Goal: Navigation & Orientation: Find specific page/section

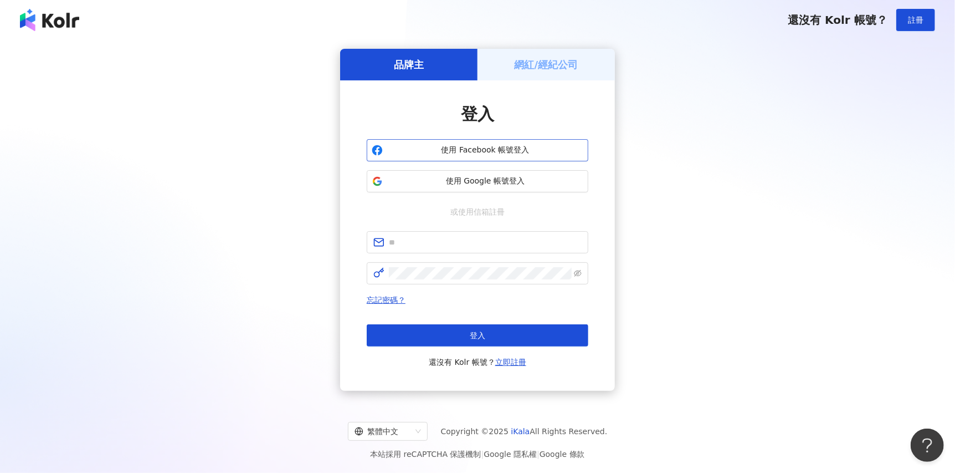
click at [482, 151] on span "使用 Facebook 帳號登入" at bounding box center [485, 150] width 196 height 11
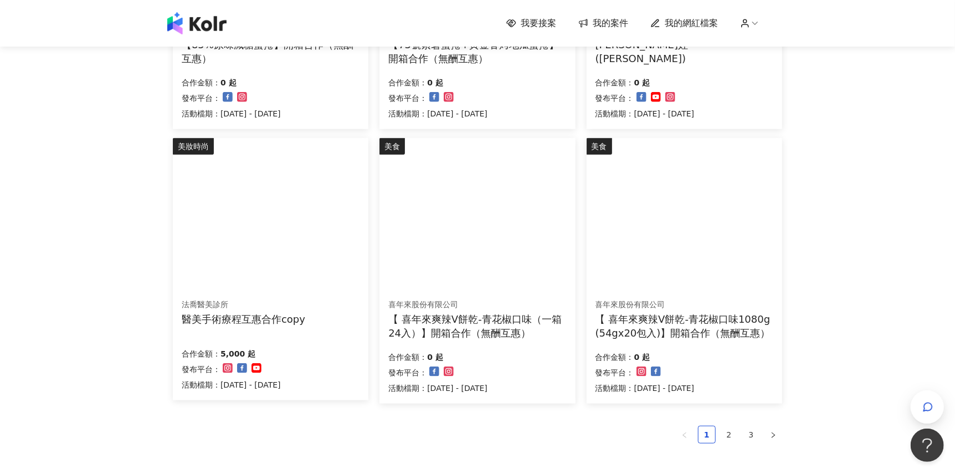
scroll to position [646, 0]
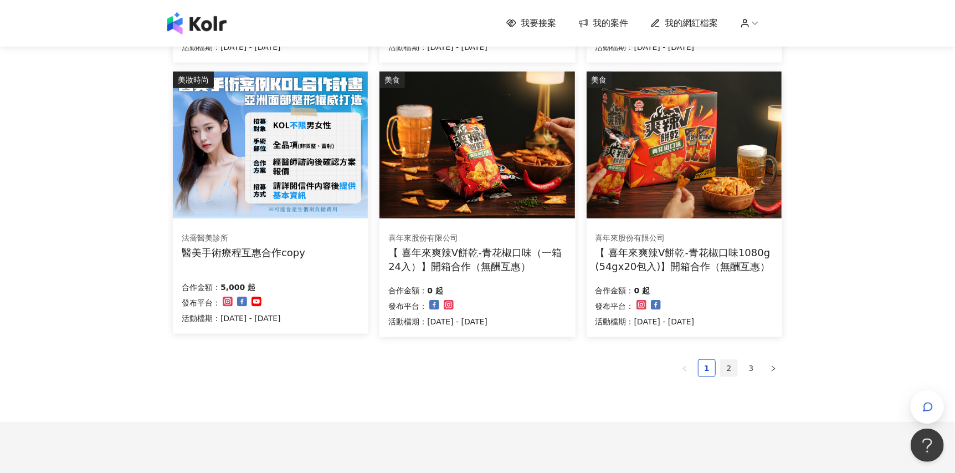
click at [735, 366] on link "2" at bounding box center [729, 368] width 17 height 17
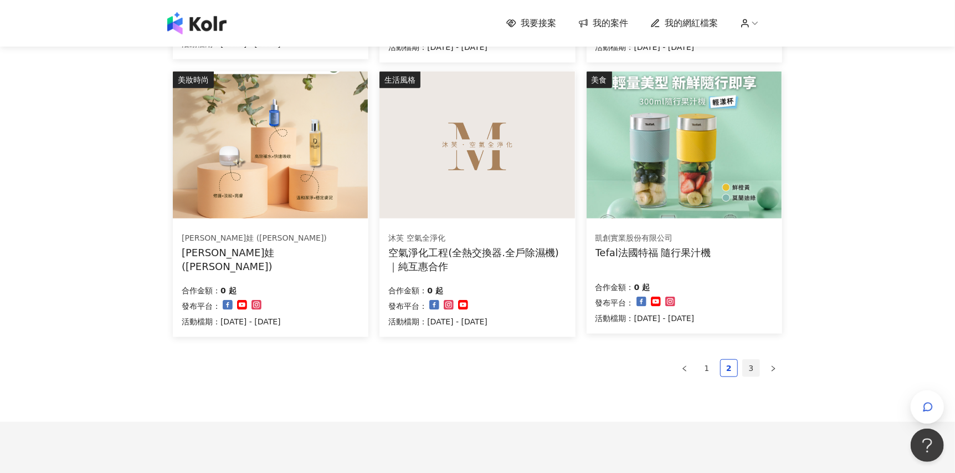
click at [753, 371] on link "3" at bounding box center [751, 368] width 17 height 17
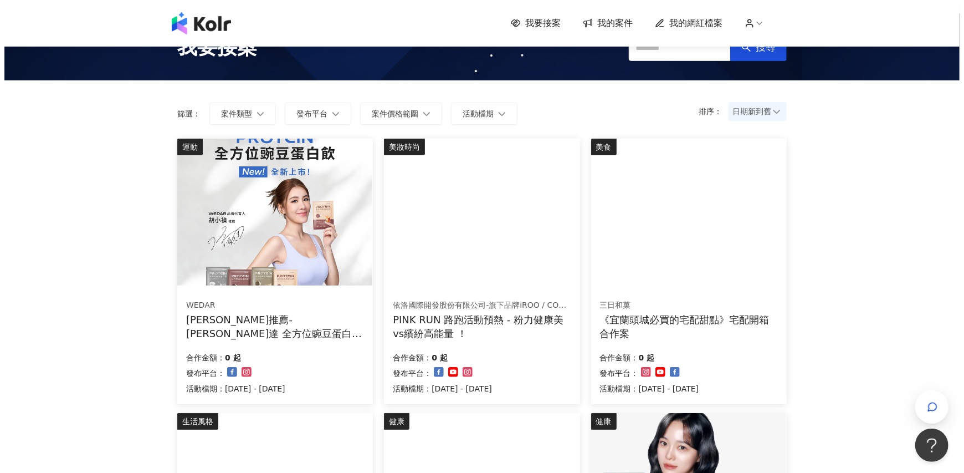
scroll to position [0, 0]
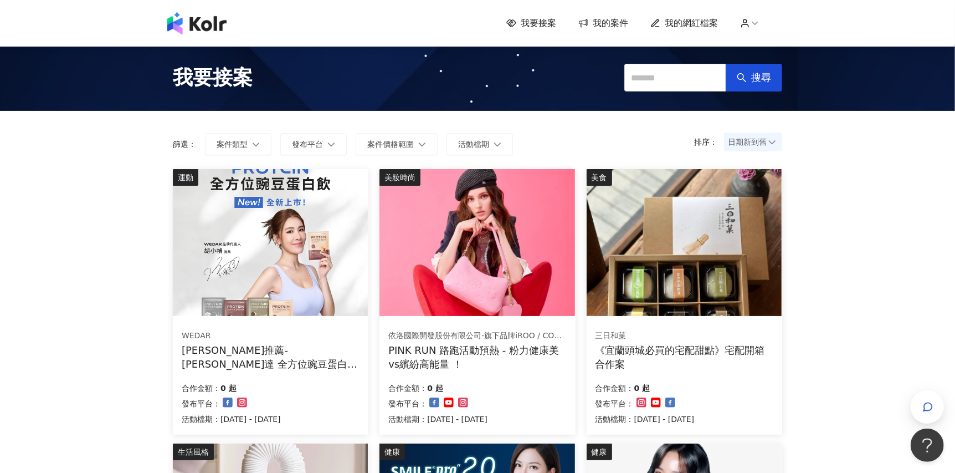
click at [446, 266] on img at bounding box center [477, 242] width 195 height 147
